Goal: Transaction & Acquisition: Purchase product/service

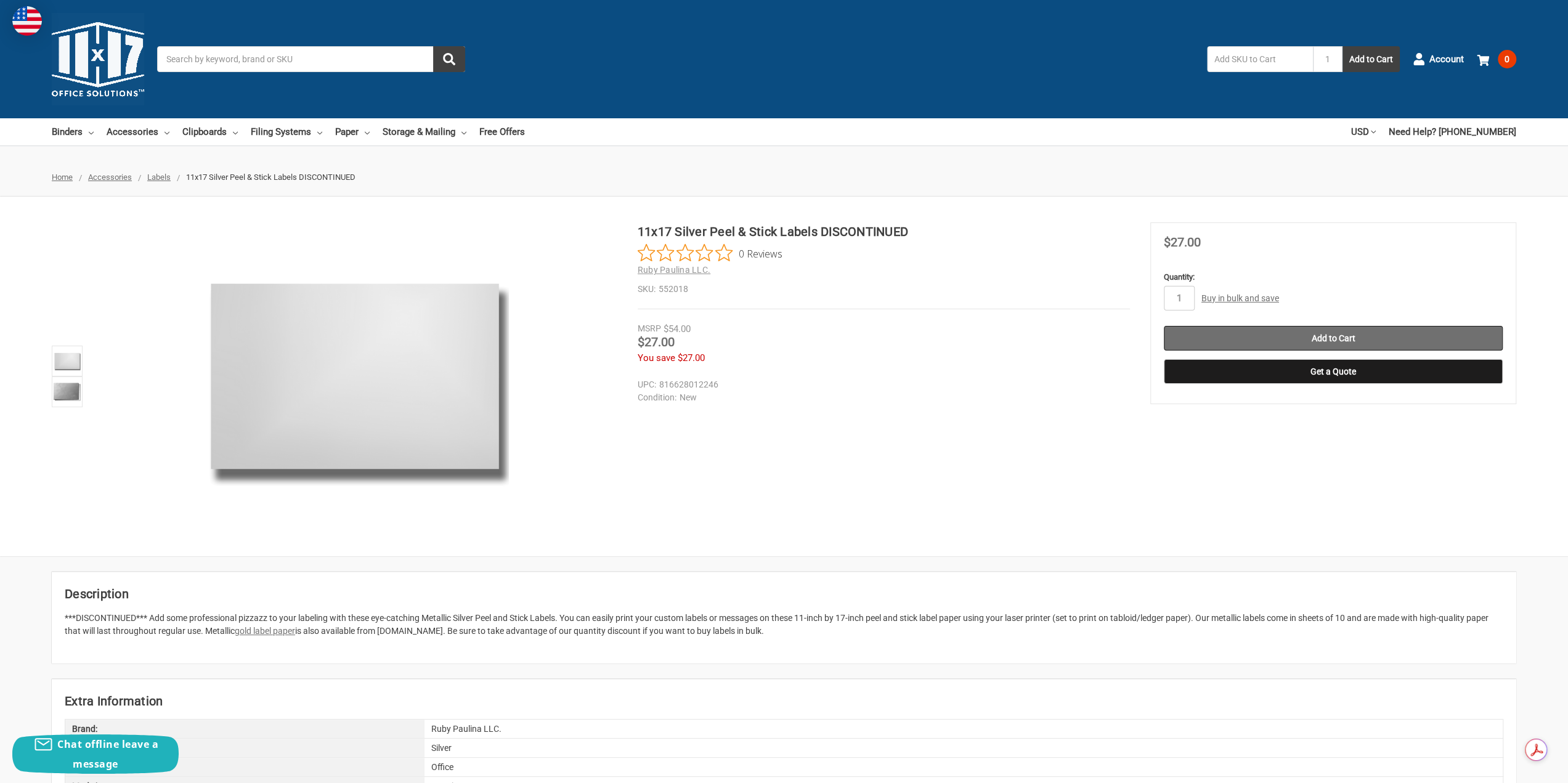
click at [1338, 333] on input "Add to Cart" at bounding box center [1333, 337] width 339 height 25
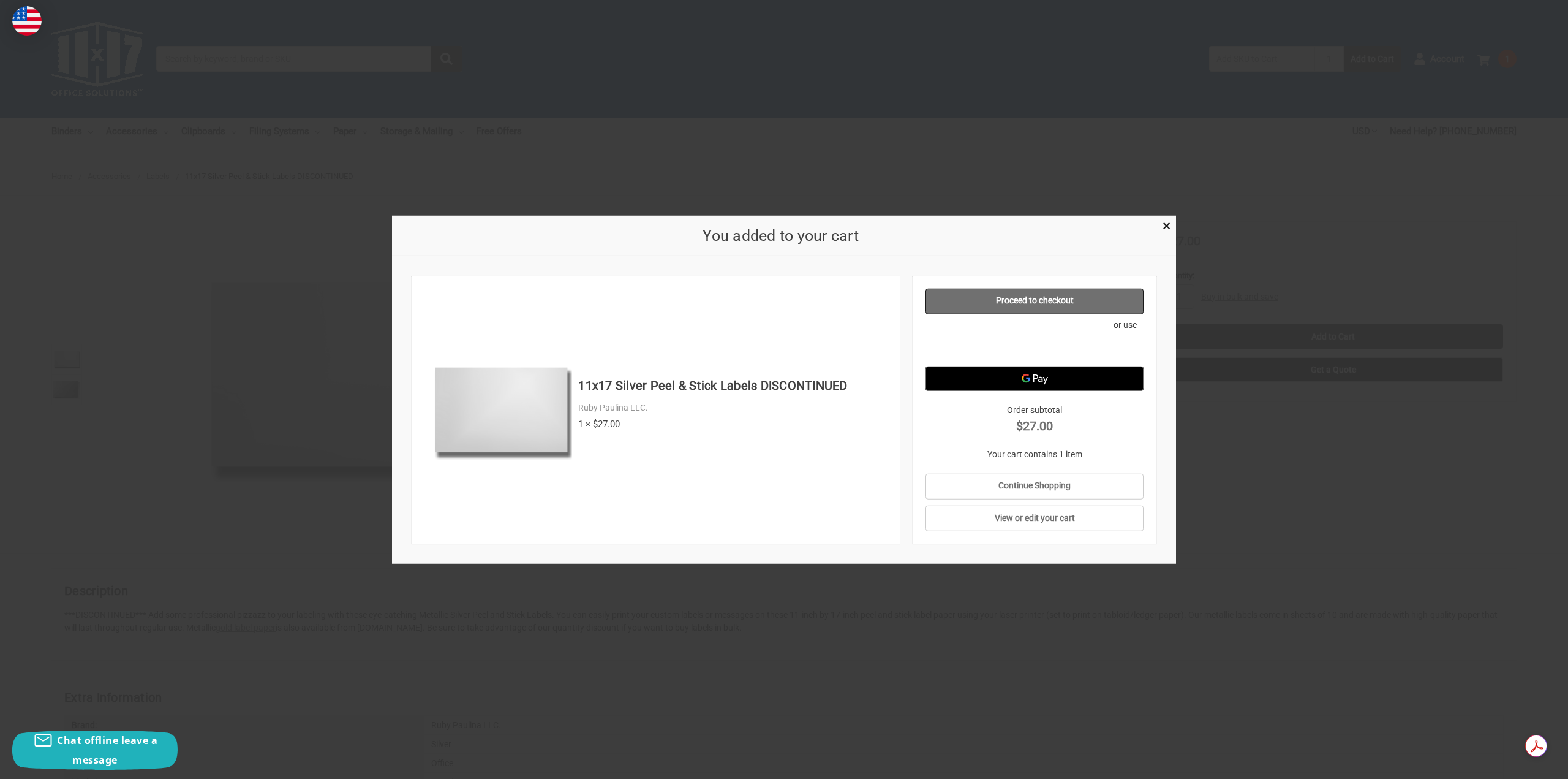
click at [1076, 303] on link "Proceed to checkout" at bounding box center [1035, 301] width 218 height 26
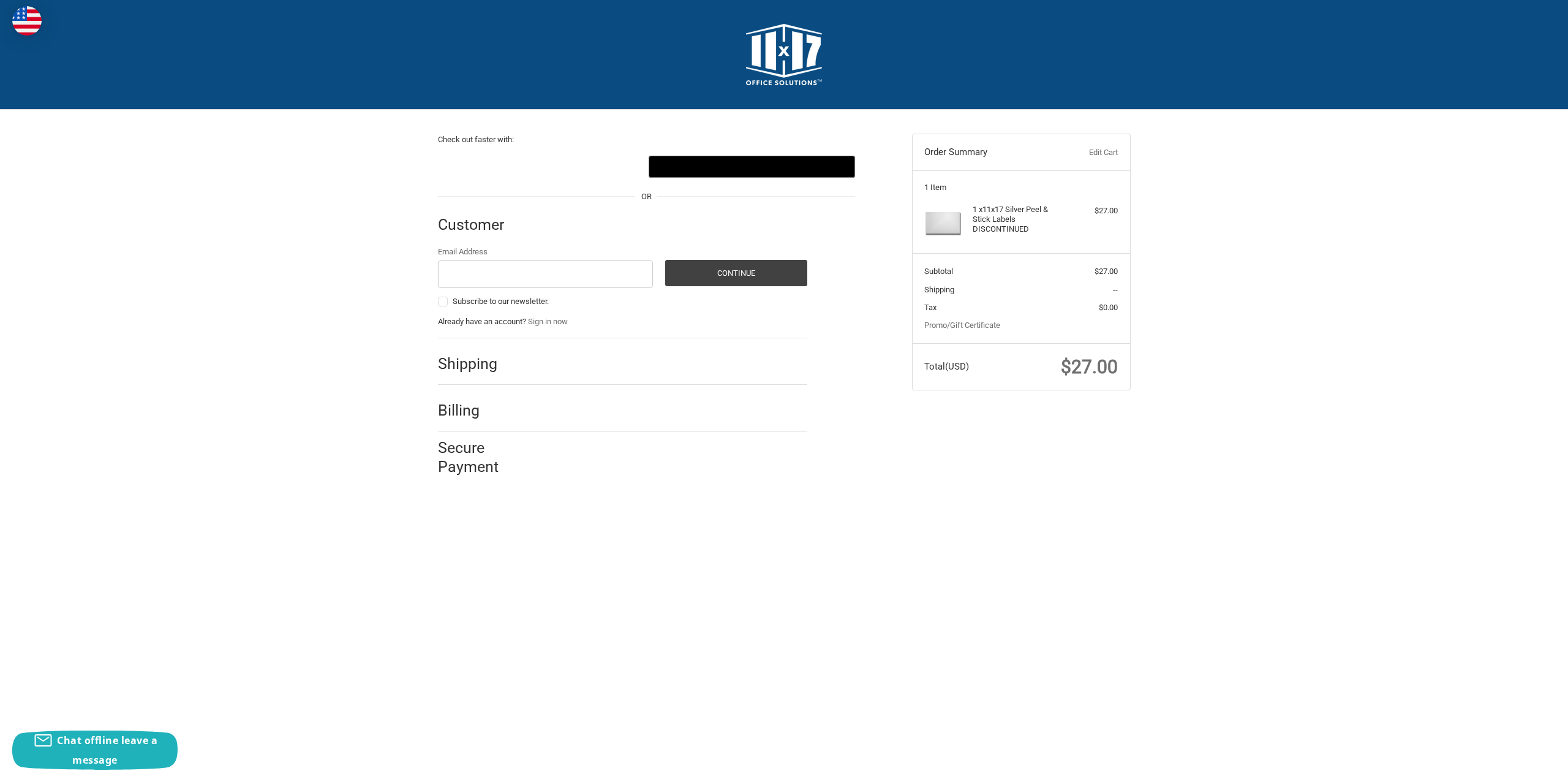
click at [21, 19] on img at bounding box center [26, 21] width 29 height 29
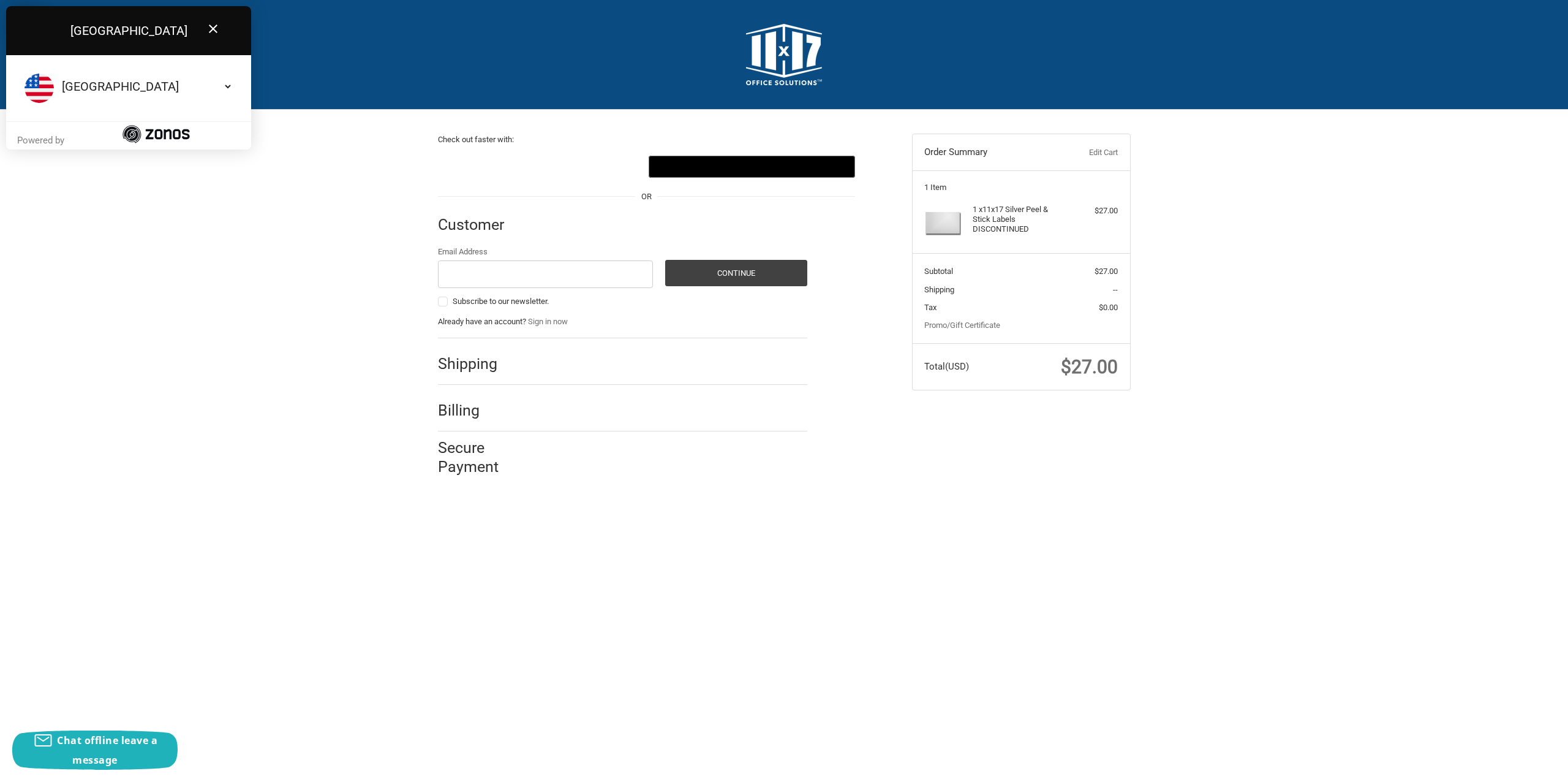
click at [446, 55] on h2 at bounding box center [784, 54] width 687 height 61
